Goal: Information Seeking & Learning: Learn about a topic

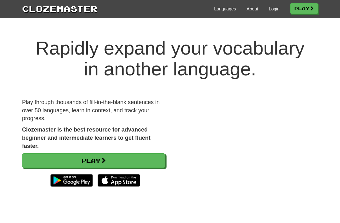
click at [273, 10] on link "Login" at bounding box center [274, 9] width 11 height 6
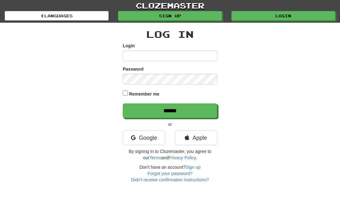
click at [135, 56] on input "Login" at bounding box center [170, 55] width 94 height 11
type input "*******"
click at [138, 56] on input "*******" at bounding box center [170, 55] width 94 height 11
click at [170, 110] on input "******" at bounding box center [170, 110] width 94 height 14
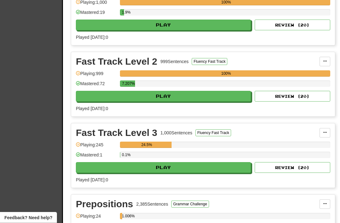
click at [132, 166] on button "Play" at bounding box center [163, 167] width 175 height 11
select select "**"
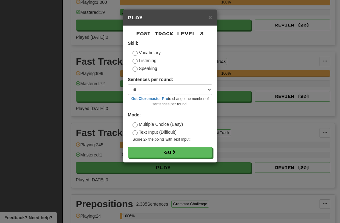
click at [156, 151] on button "Go" at bounding box center [170, 152] width 84 height 11
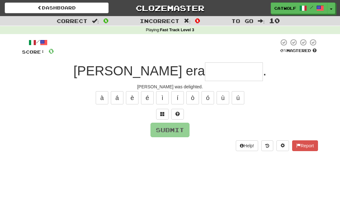
click at [162, 112] on span at bounding box center [162, 114] width 4 height 4
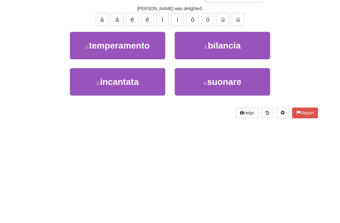
click at [99, 146] on button "3 . incantata" at bounding box center [117, 159] width 95 height 27
type input "*********"
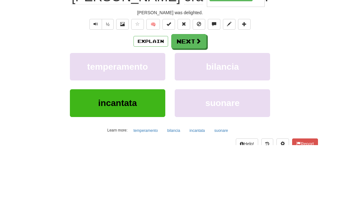
scroll to position [78, 0]
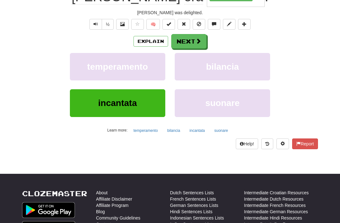
click at [191, 38] on button "Next" at bounding box center [188, 41] width 35 height 14
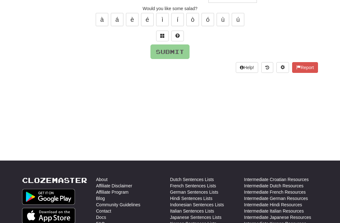
scroll to position [14, 0]
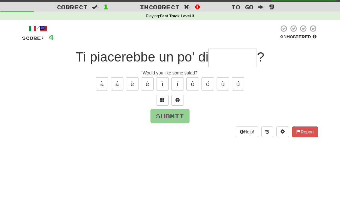
click at [163, 98] on span at bounding box center [162, 100] width 4 height 4
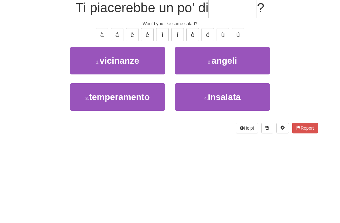
click at [202, 132] on button "4 . insalata" at bounding box center [222, 145] width 95 height 27
type input "********"
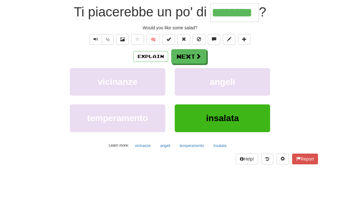
scroll to position [63, 0]
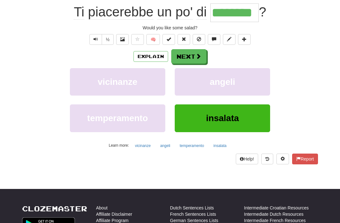
click at [192, 52] on button "Next" at bounding box center [188, 56] width 35 height 14
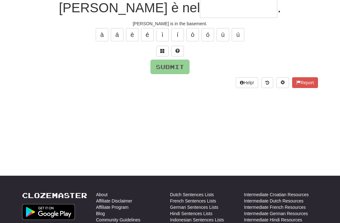
click at [163, 49] on span at bounding box center [162, 51] width 4 height 4
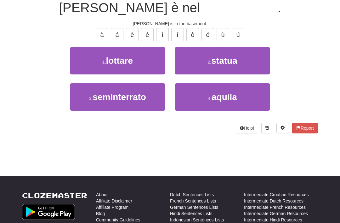
click at [125, 89] on button "3 . seminterrato" at bounding box center [117, 96] width 95 height 27
type input "**********"
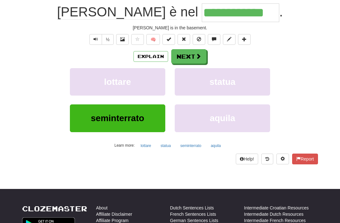
click at [187, 51] on button "Next" at bounding box center [188, 56] width 35 height 14
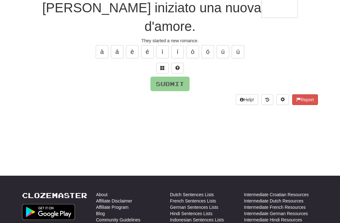
click at [165, 63] on button at bounding box center [162, 68] width 13 height 11
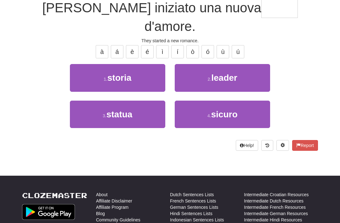
click at [111, 73] on span "storia" at bounding box center [119, 78] width 24 height 10
type input "******"
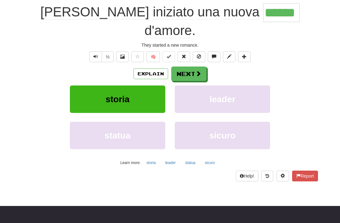
click at [192, 66] on button "Next" at bounding box center [188, 73] width 35 height 14
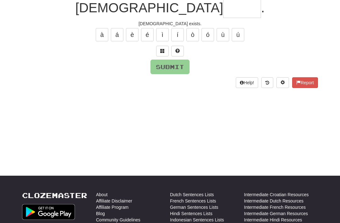
click at [163, 46] on button at bounding box center [162, 51] width 13 height 11
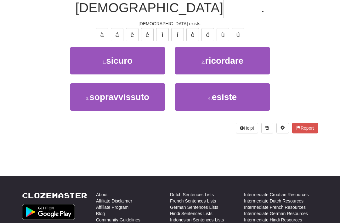
click at [204, 90] on button "4 . esiste" at bounding box center [222, 96] width 95 height 27
type input "******"
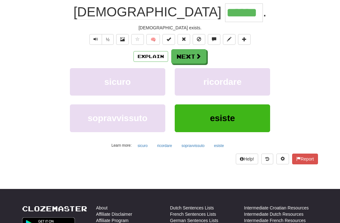
click at [186, 54] on button "Next" at bounding box center [188, 56] width 35 height 14
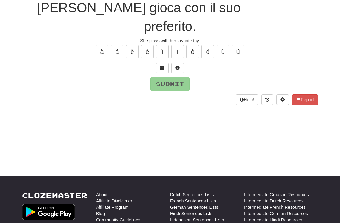
click at [164, 66] on span at bounding box center [162, 68] width 4 height 4
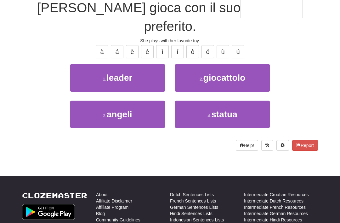
click at [198, 64] on button "2 . giocattolo" at bounding box center [222, 77] width 95 height 27
type input "**********"
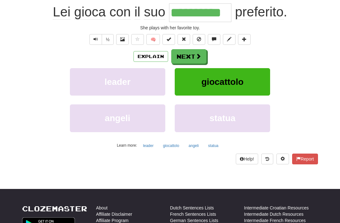
click at [187, 56] on button "Next" at bounding box center [188, 56] width 35 height 14
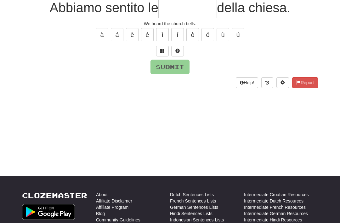
click at [163, 49] on span at bounding box center [162, 51] width 4 height 4
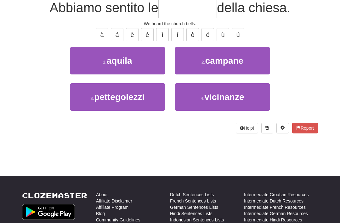
click at [197, 58] on button "2 . campane" at bounding box center [222, 60] width 95 height 27
type input "*******"
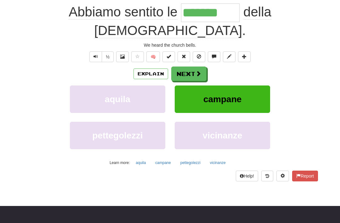
click at [188, 66] on button "Next" at bounding box center [188, 73] width 35 height 14
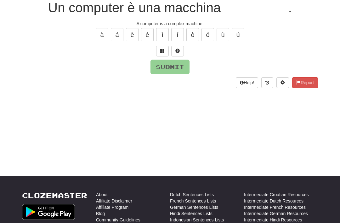
click at [163, 49] on span at bounding box center [162, 51] width 4 height 4
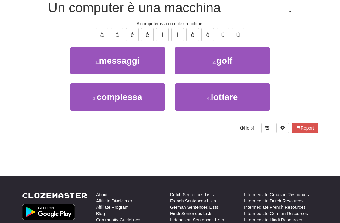
click at [143, 91] on button "3 . complessa" at bounding box center [117, 96] width 95 height 27
type input "*********"
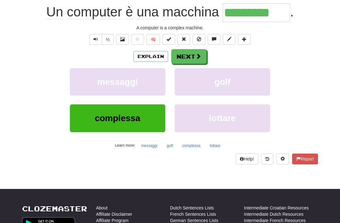
click at [187, 55] on button "Next" at bounding box center [188, 56] width 35 height 14
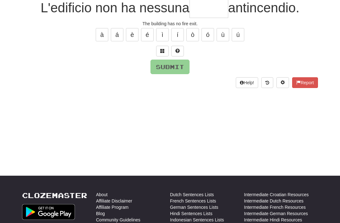
click at [162, 49] on span at bounding box center [162, 51] width 4 height 4
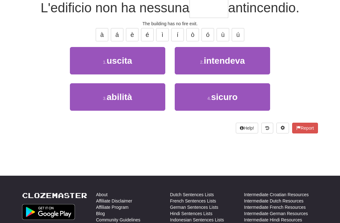
click at [123, 56] on span "uscita" at bounding box center [120, 61] width 26 height 10
type input "******"
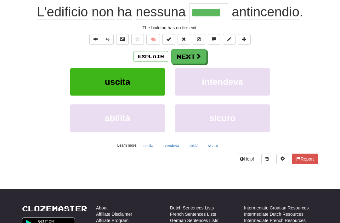
click at [188, 54] on button "Next" at bounding box center [188, 56] width 35 height 14
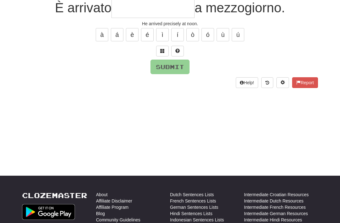
click at [164, 49] on span at bounding box center [162, 51] width 4 height 4
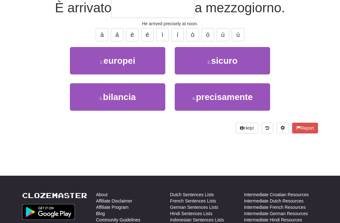
click at [199, 93] on span "precisamente" at bounding box center [224, 97] width 57 height 10
type input "**********"
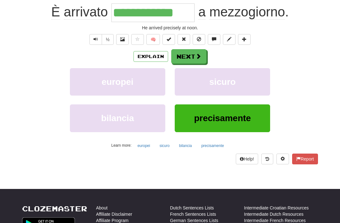
click at [186, 51] on button "Next" at bounding box center [188, 56] width 35 height 14
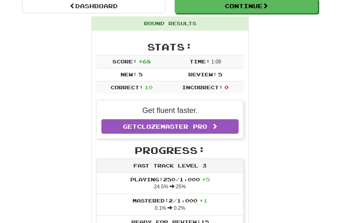
click at [85, 1] on link "Dashboard" at bounding box center [93, 6] width 143 height 14
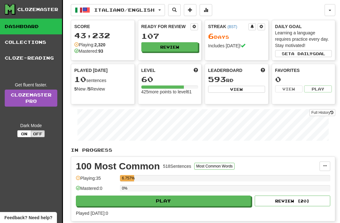
click at [161, 10] on span "button" at bounding box center [159, 9] width 3 height 1
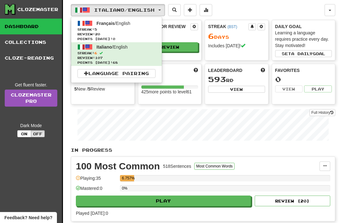
click at [100, 23] on span "Français" at bounding box center [106, 23] width 18 height 5
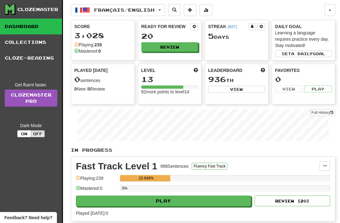
click at [133, 201] on button "Play" at bounding box center [163, 200] width 175 height 11
select select "**"
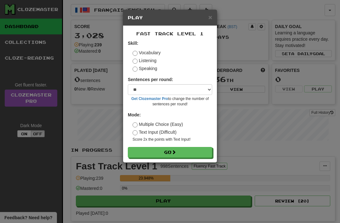
click at [154, 147] on button "Go" at bounding box center [170, 152] width 84 height 11
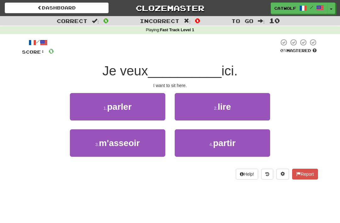
click at [129, 139] on span "m'asseoir" at bounding box center [119, 143] width 41 height 10
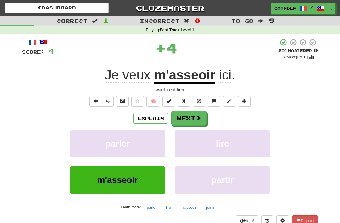
click at [185, 111] on button "Next" at bounding box center [188, 118] width 35 height 14
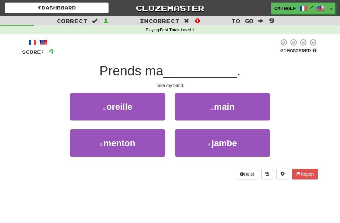
click at [199, 105] on button "2 . main" at bounding box center [222, 106] width 95 height 27
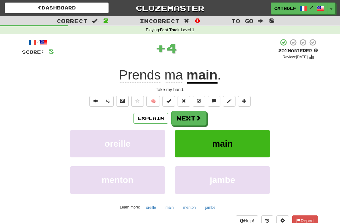
click at [185, 115] on button "Next" at bounding box center [188, 118] width 35 height 14
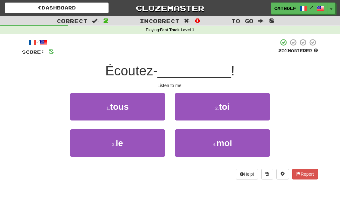
click at [197, 139] on button "4 . moi" at bounding box center [222, 142] width 95 height 27
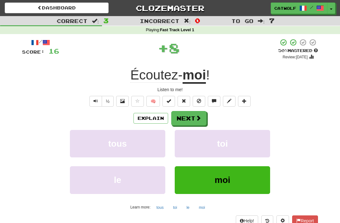
click at [186, 113] on button "Next" at bounding box center [188, 118] width 35 height 14
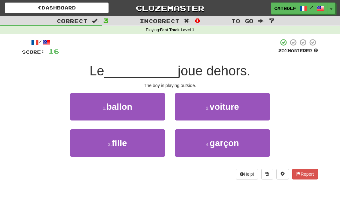
click at [200, 138] on button "4 . garçon" at bounding box center [222, 142] width 95 height 27
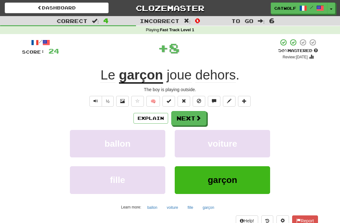
click at [185, 112] on button "Next" at bounding box center [188, 118] width 35 height 14
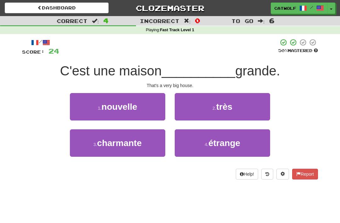
click at [195, 104] on button "2 . très" at bounding box center [222, 106] width 95 height 27
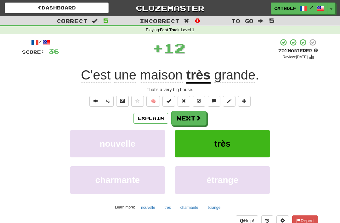
click at [186, 114] on button "Next" at bounding box center [188, 118] width 35 height 14
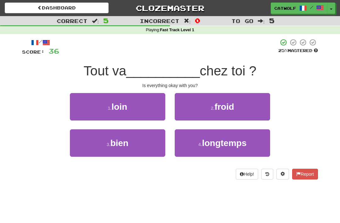
click at [125, 140] on span "bien" at bounding box center [119, 143] width 18 height 10
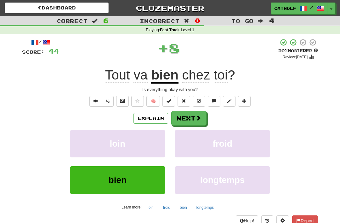
click at [186, 118] on button "Next" at bounding box center [188, 118] width 35 height 14
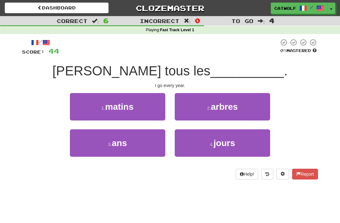
click at [136, 142] on button "3 . ans" at bounding box center [117, 142] width 95 height 27
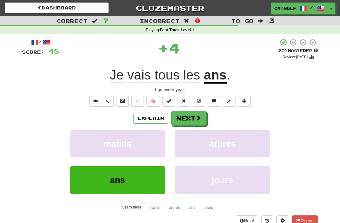
click at [189, 115] on button "Next" at bounding box center [188, 118] width 35 height 14
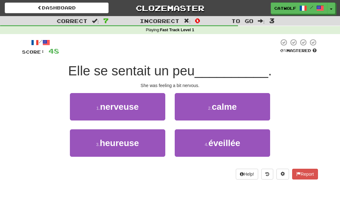
click at [117, 104] on span "nerveuse" at bounding box center [119, 107] width 39 height 10
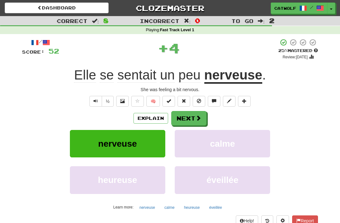
click at [193, 113] on button "Next" at bounding box center [188, 118] width 35 height 14
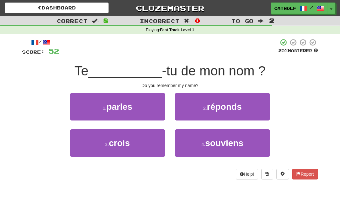
click at [192, 140] on button "4 . souviens" at bounding box center [222, 142] width 95 height 27
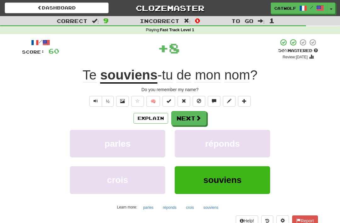
click at [186, 113] on button "Next" at bounding box center [188, 118] width 35 height 14
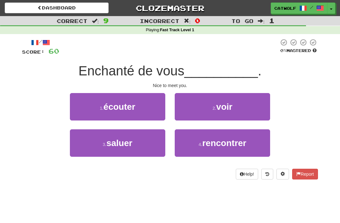
click at [200, 138] on button "4 . rencontrer" at bounding box center [222, 142] width 95 height 27
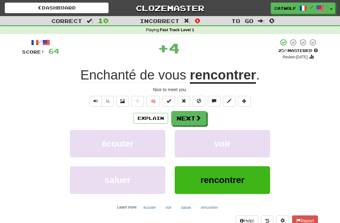
click at [190, 111] on button "Next" at bounding box center [188, 118] width 35 height 14
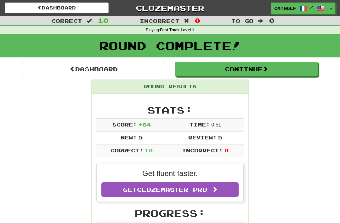
click at [84, 65] on link "Dashboard" at bounding box center [93, 69] width 143 height 14
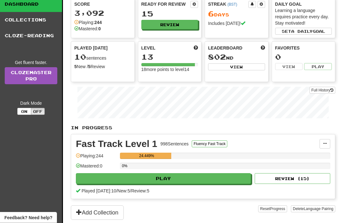
scroll to position [23, 0]
